Goal: Task Accomplishment & Management: Manage account settings

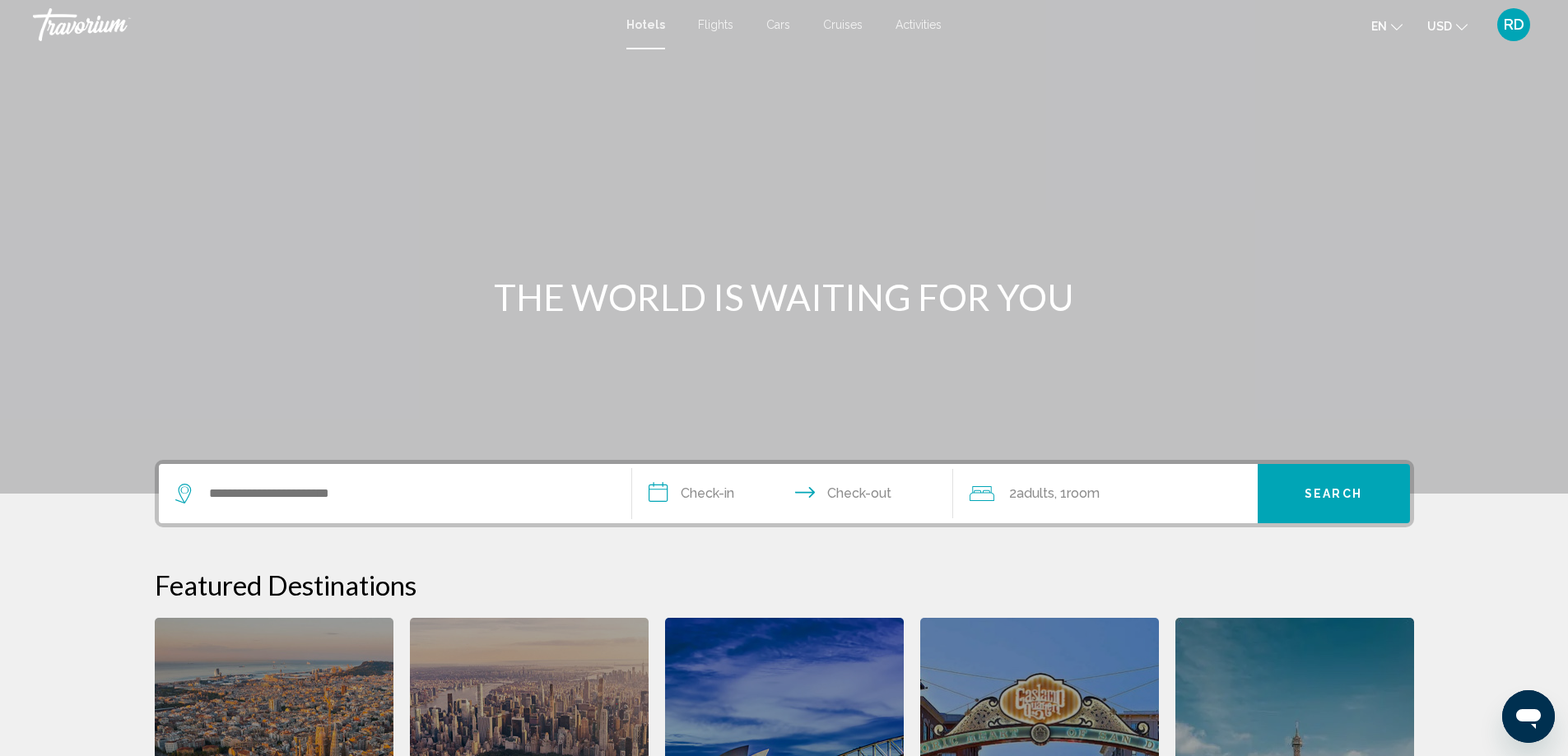
click at [1511, 27] on span "RD" at bounding box center [1514, 24] width 21 height 16
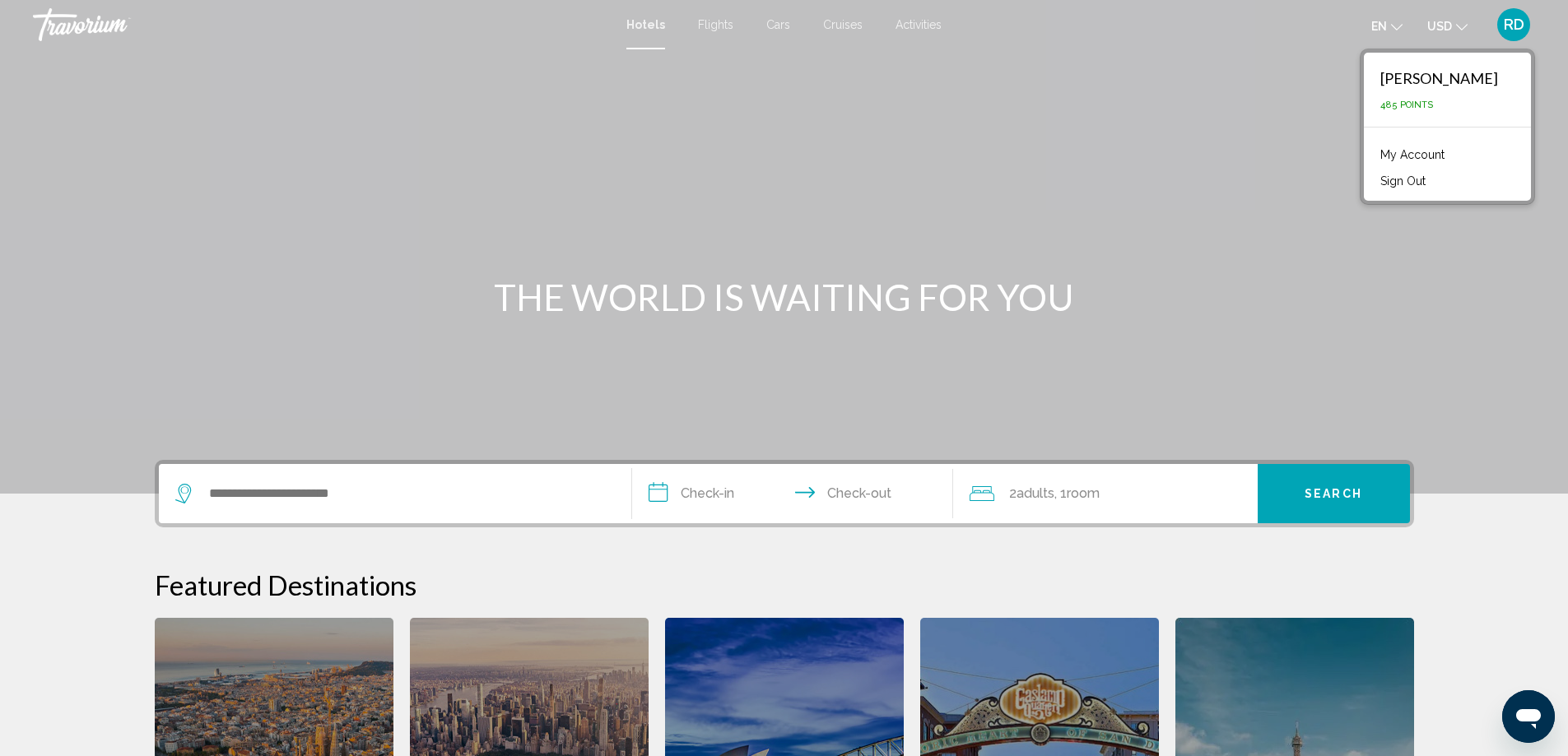
click at [1427, 85] on div "Rakhimzhan Dautaliyev" at bounding box center [1439, 78] width 118 height 18
click at [1372, 155] on link "My Account" at bounding box center [1412, 154] width 81 height 21
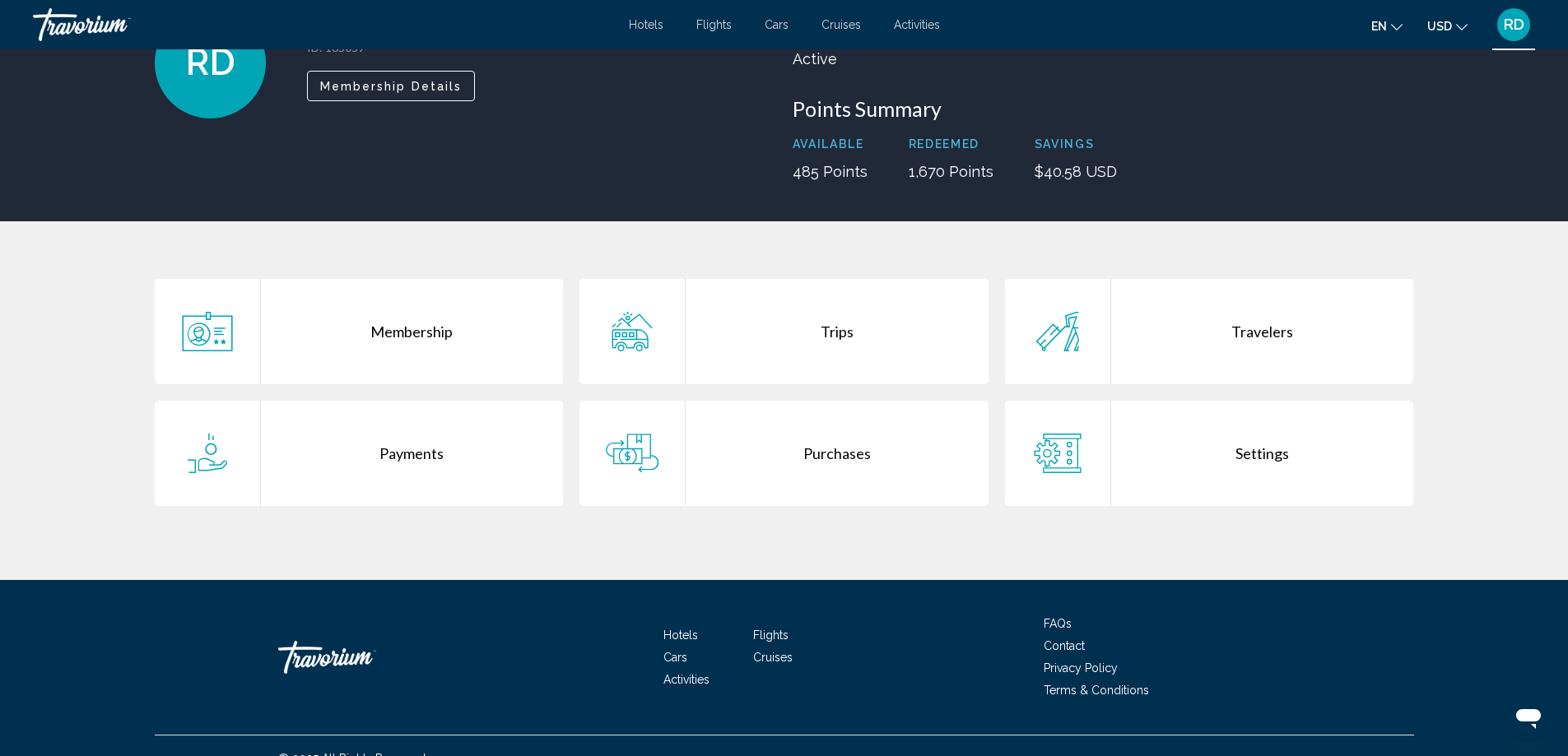
scroll to position [165, 0]
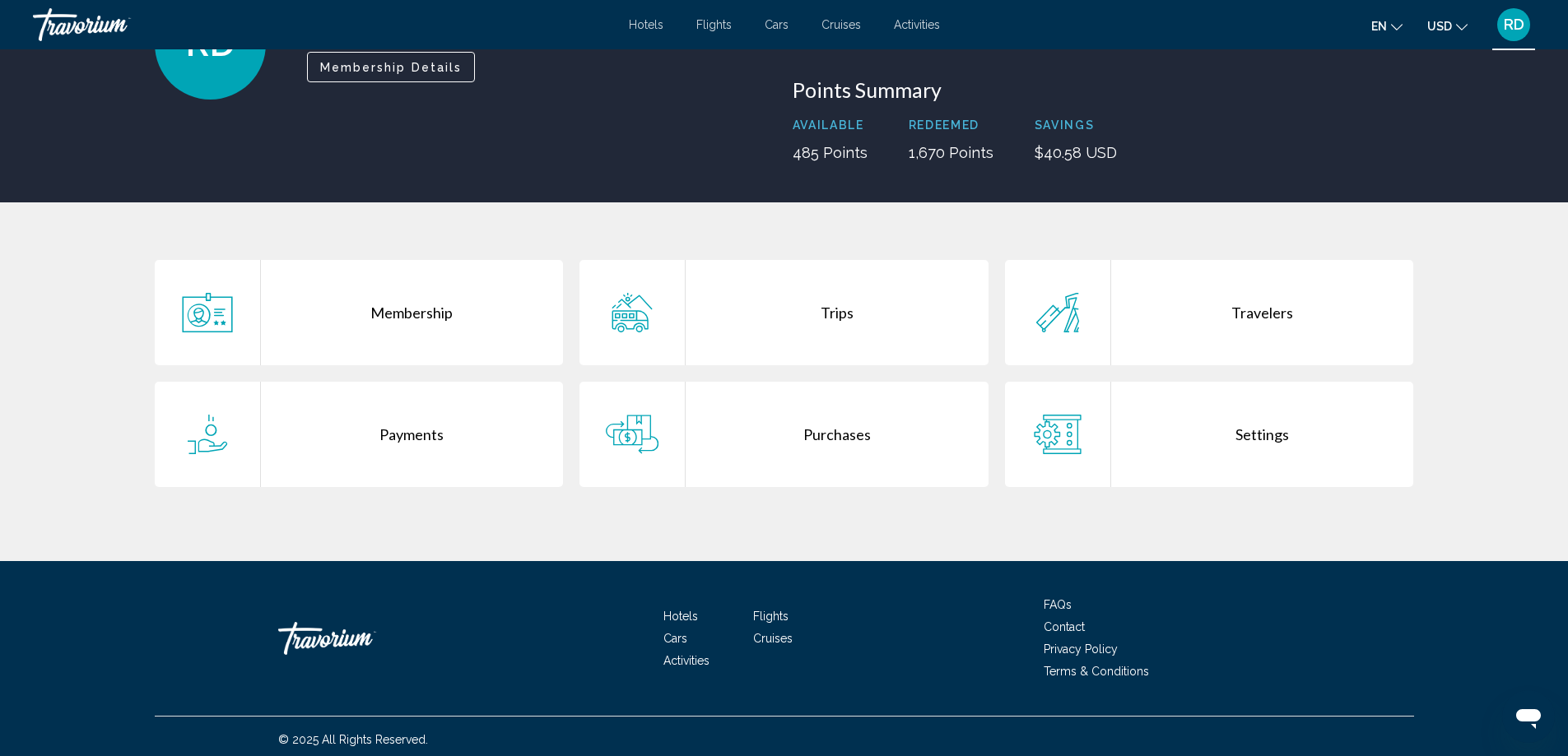
click at [1267, 335] on div "Travelers" at bounding box center [1262, 312] width 303 height 106
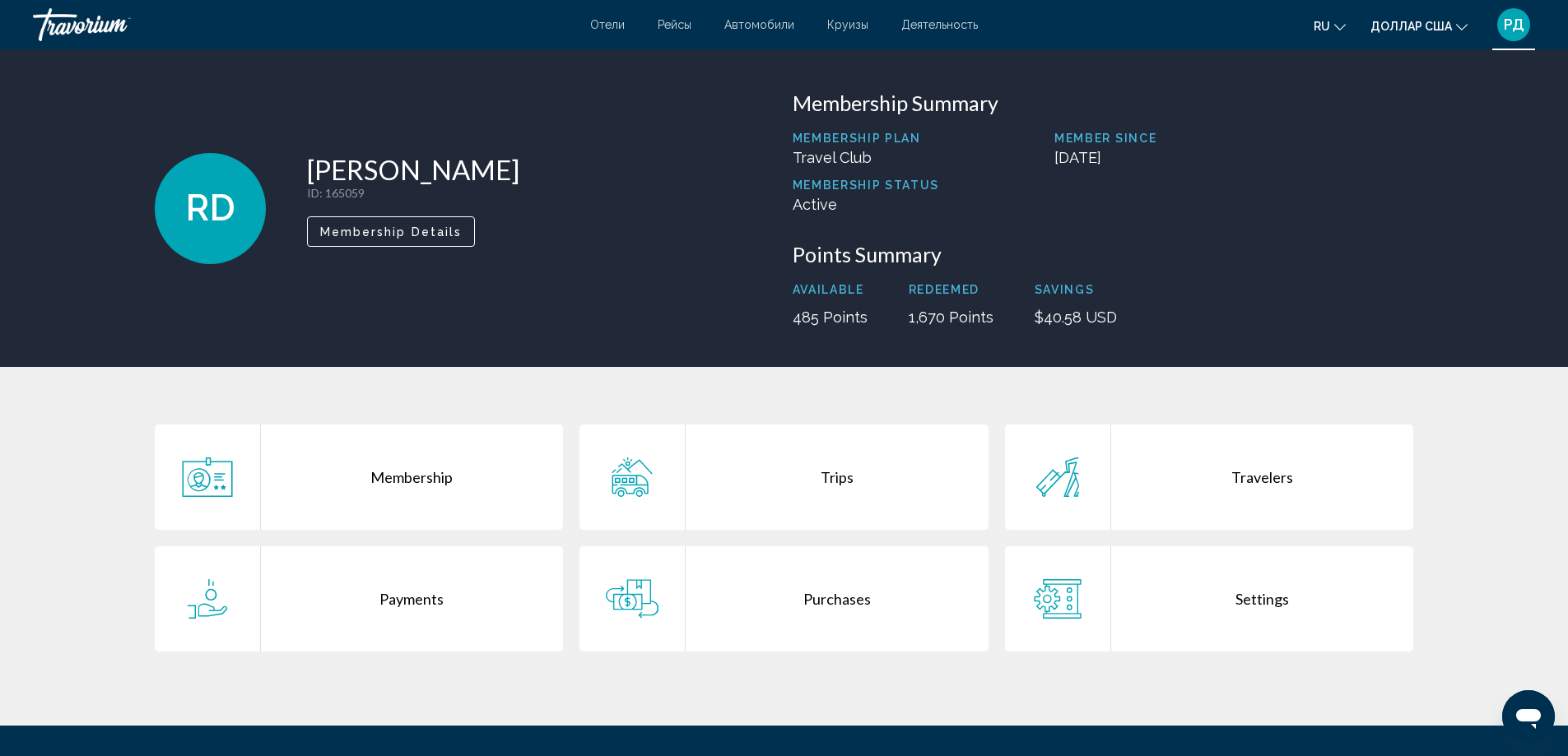
click at [1263, 274] on div "Points Summary Available 485 Points Redeemed 1,670 Points Savings $40.58 USD" at bounding box center [1102, 284] width 622 height 84
click at [828, 601] on div "Purchases" at bounding box center [837, 599] width 303 height 106
click at [830, 470] on div "Trips" at bounding box center [837, 477] width 303 height 106
click at [413, 509] on div "Membership" at bounding box center [412, 477] width 303 height 106
click at [1267, 600] on div "Settings" at bounding box center [1262, 599] width 303 height 106
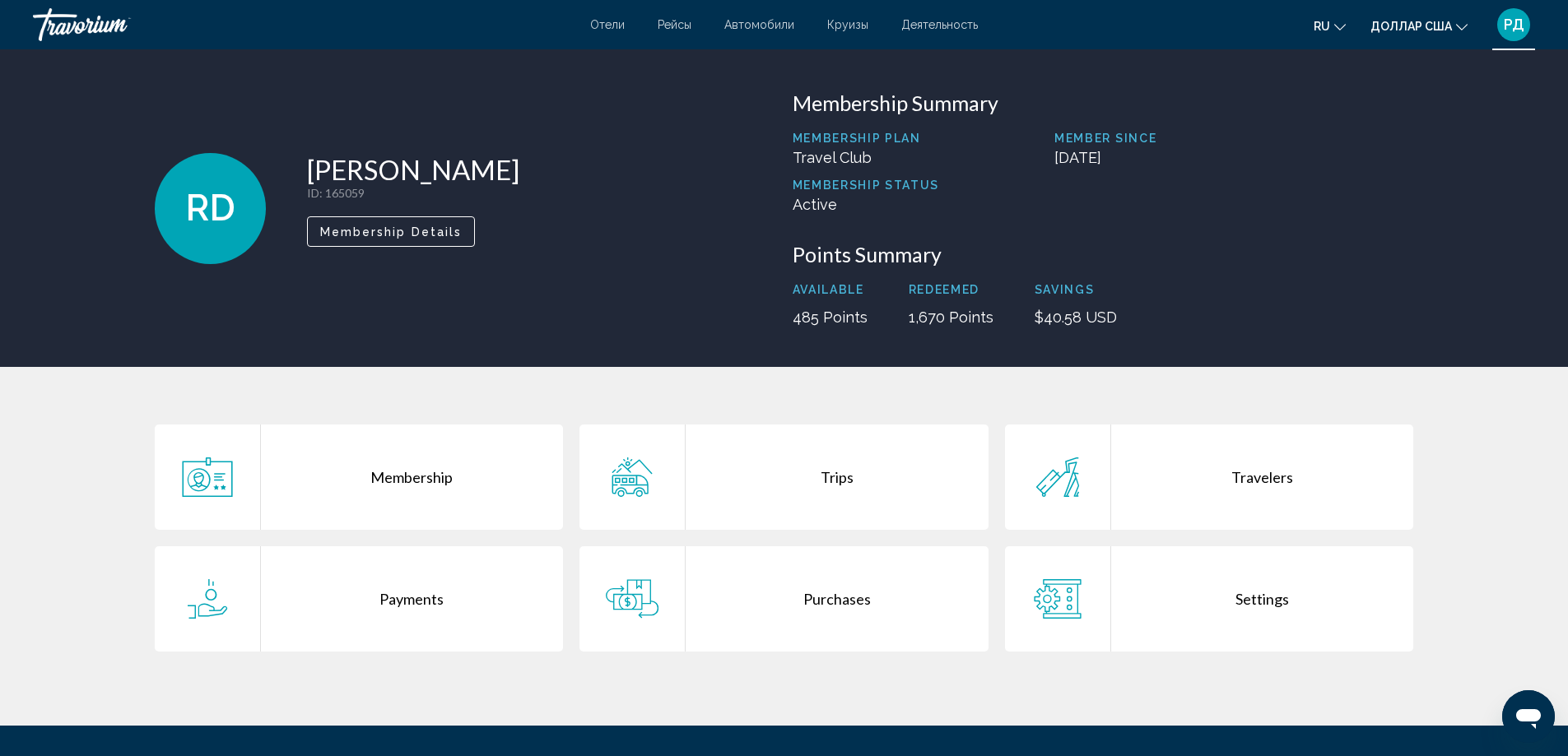
click at [442, 488] on div "Membership" at bounding box center [412, 477] width 303 height 106
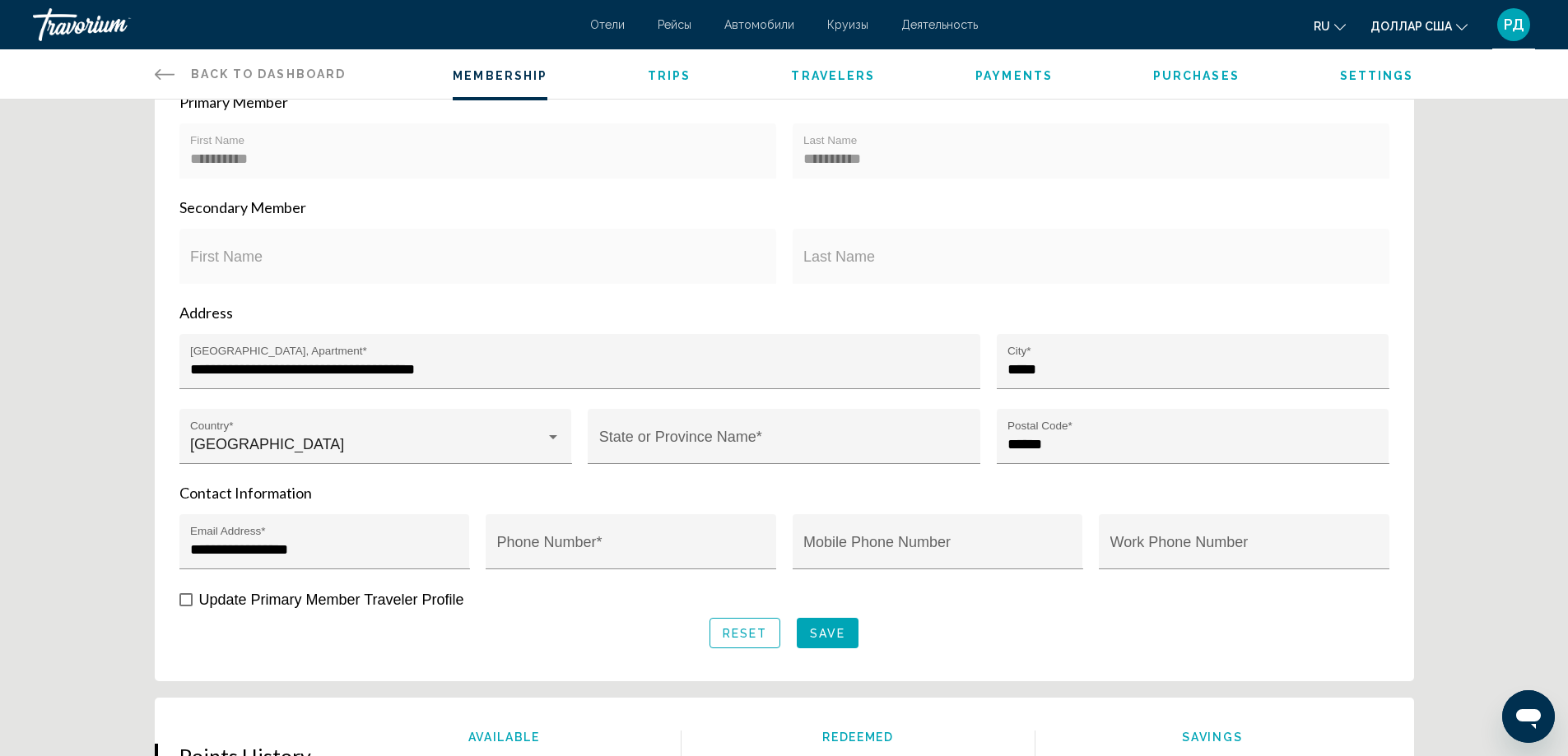
scroll to position [165, 0]
